Goal: Find specific page/section: Find specific page/section

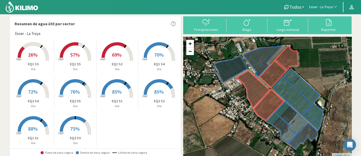
click at [329, 5] on span "Exser - La Troya" at bounding box center [320, 7] width 23 height 5
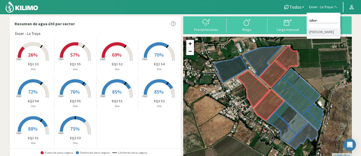
type input "rafae"
click at [319, 29] on li "[PERSON_NAME]" at bounding box center [324, 32] width 34 height 8
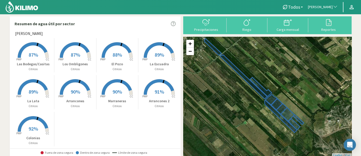
click at [151, 101] on p "Arrancones 2" at bounding box center [159, 100] width 42 height 5
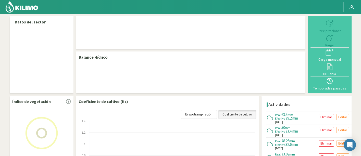
click at [26, 6] on img at bounding box center [21, 7] width 33 height 12
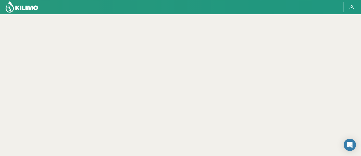
click at [35, 6] on img at bounding box center [21, 7] width 33 height 12
